Goal: Transaction & Acquisition: Purchase product/service

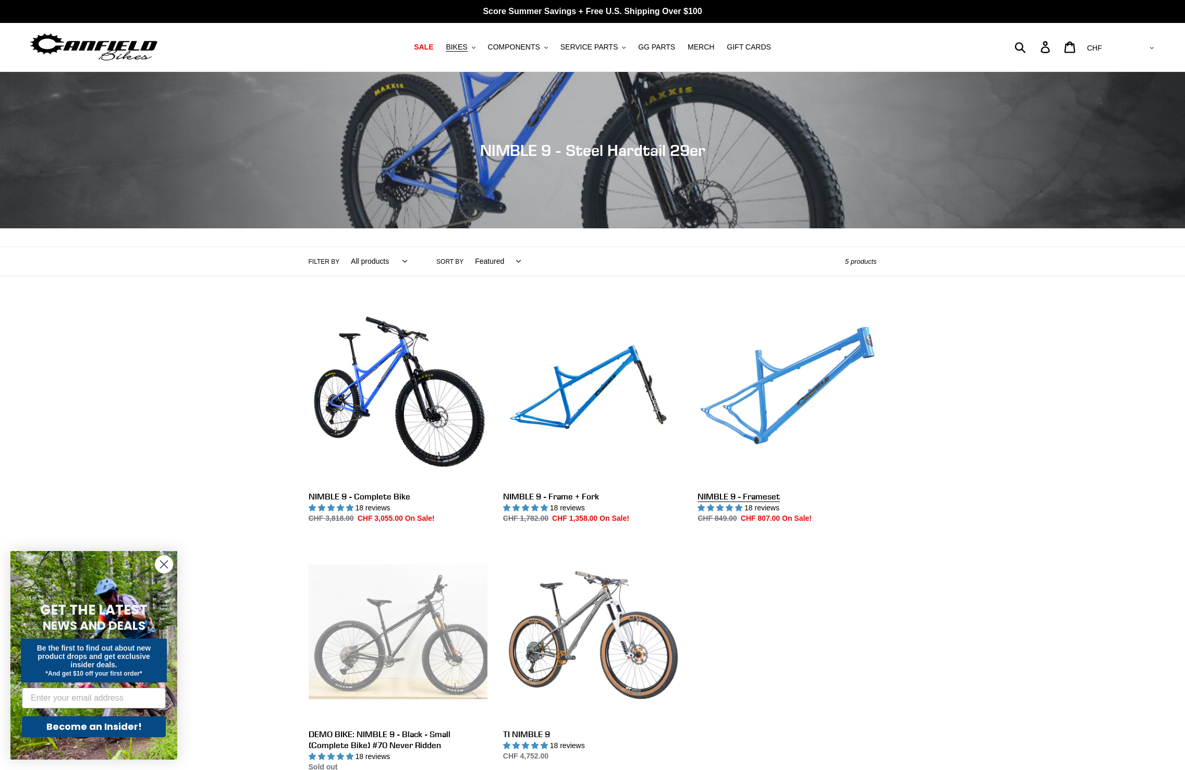
click at [832, 411] on link "NIMBLE 9 - Frameset" at bounding box center [786, 414] width 179 height 219
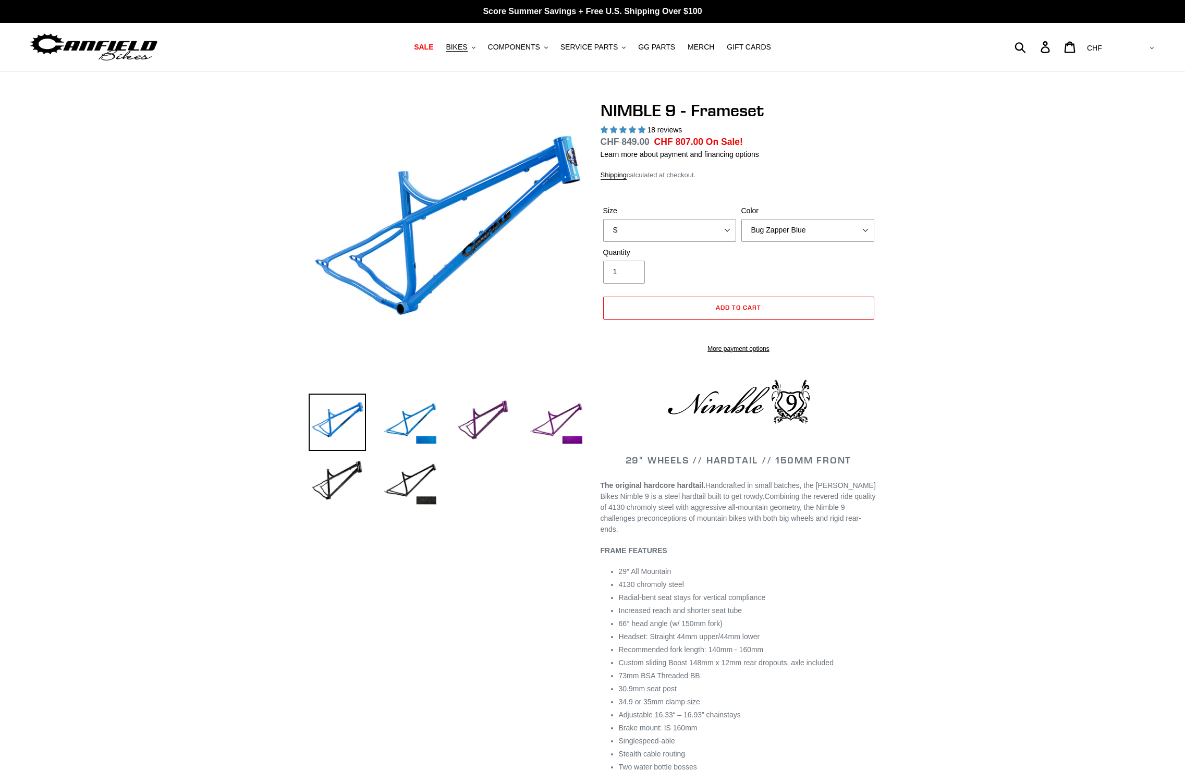
select select "highest-rating"
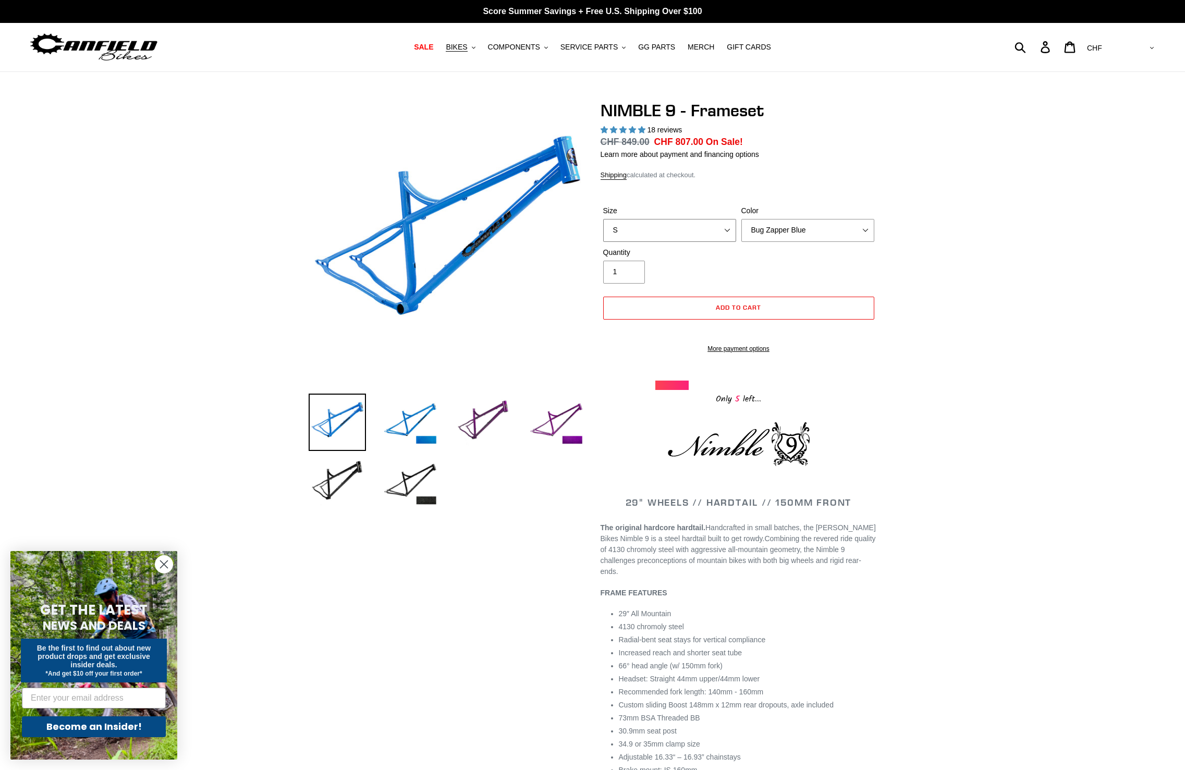
select select "XL"
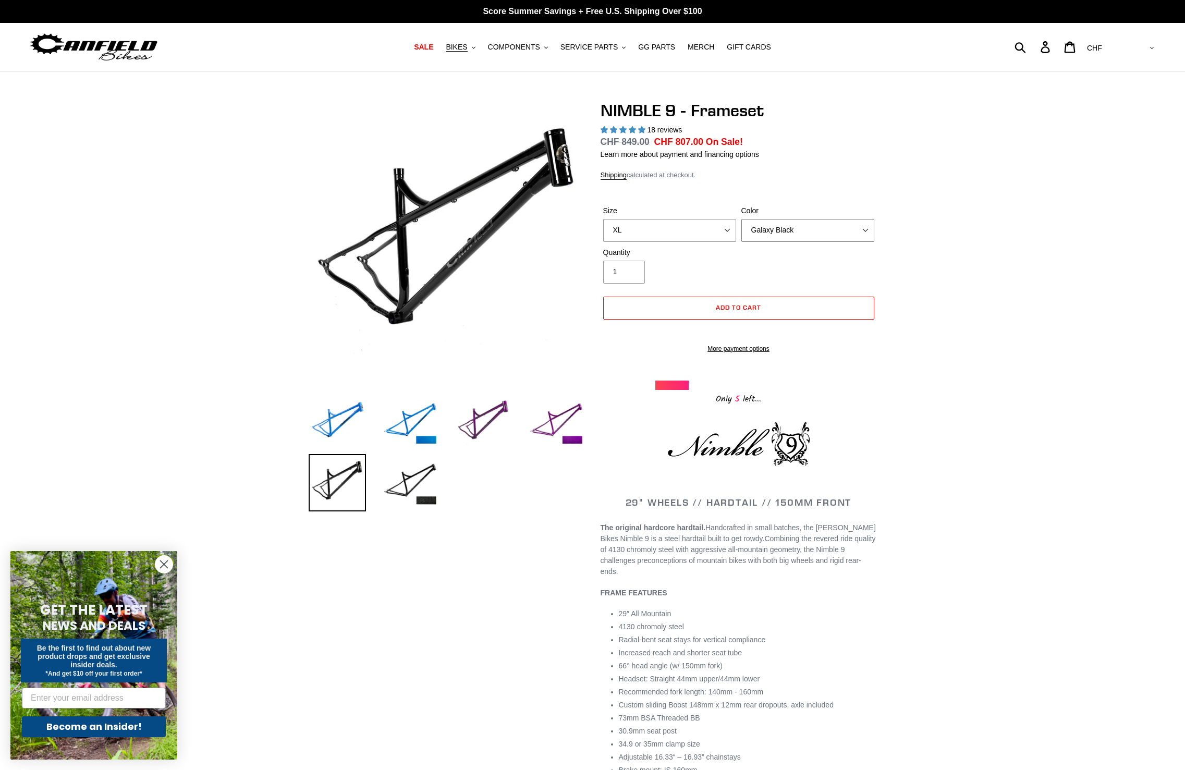
select select "Bug Zapper Blue"
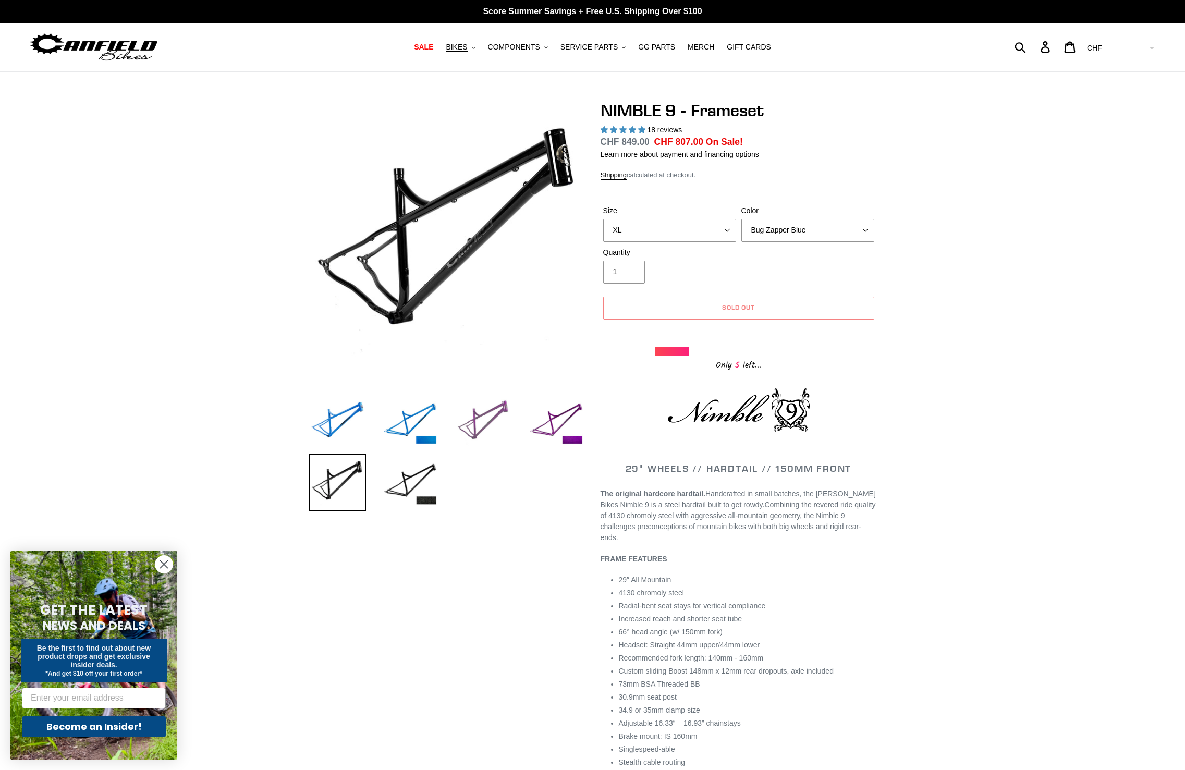
click at [485, 430] on img at bounding box center [482, 421] width 57 height 57
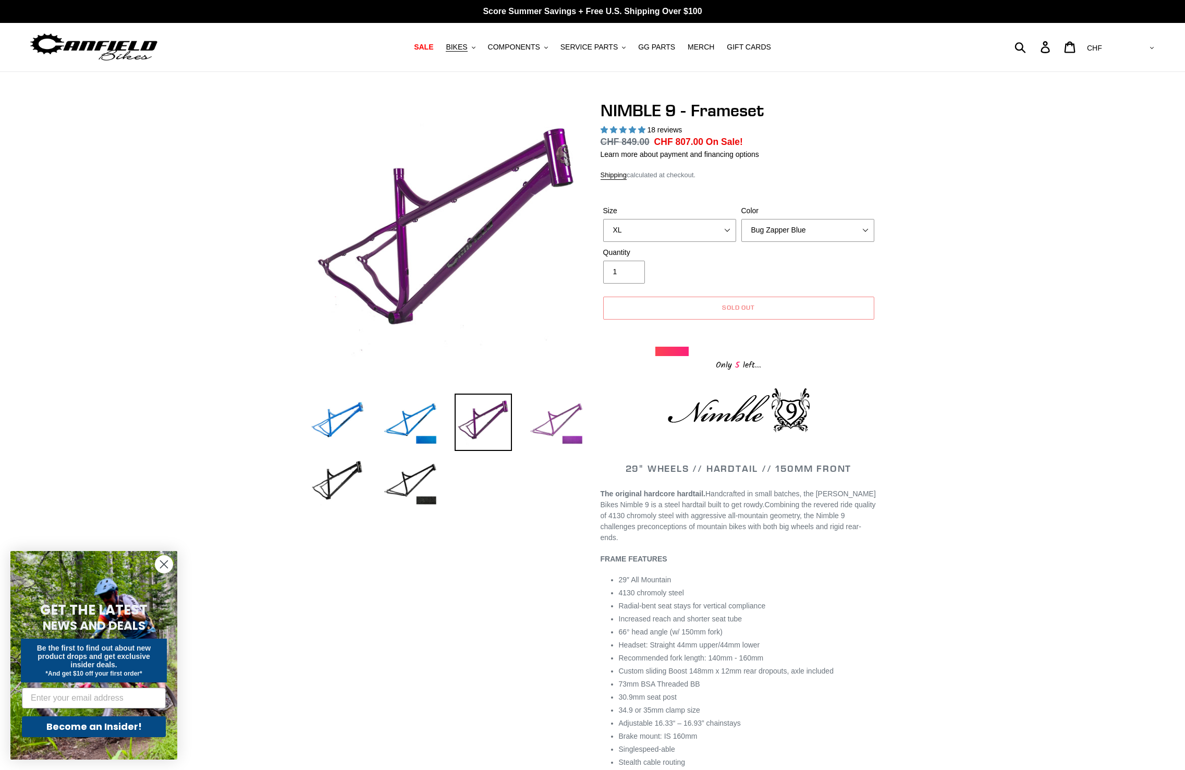
click at [552, 423] on img at bounding box center [555, 421] width 57 height 57
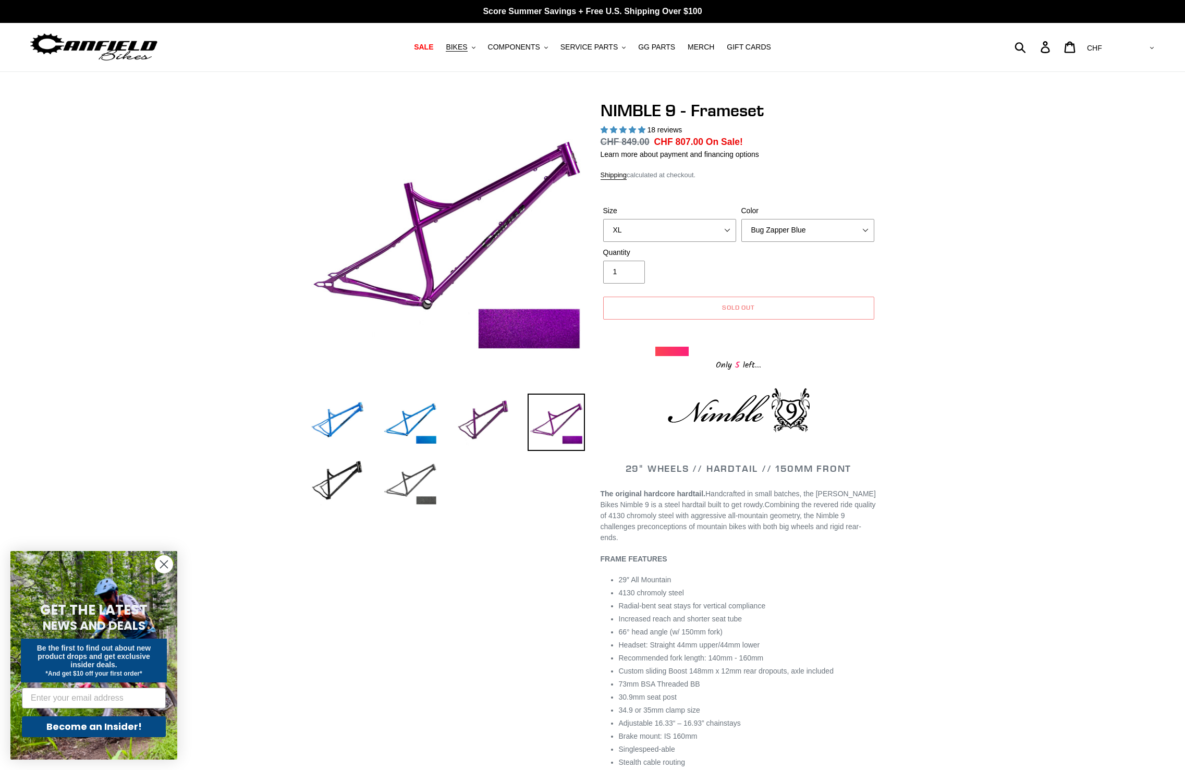
click at [418, 472] on img at bounding box center [409, 482] width 57 height 57
